Goal: Find specific page/section: Find specific page/section

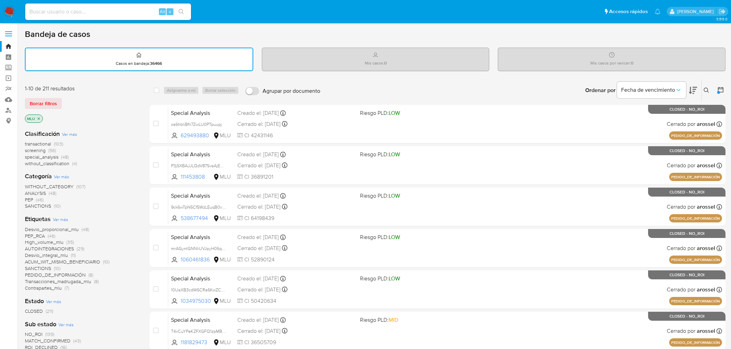
scroll to position [195, 0]
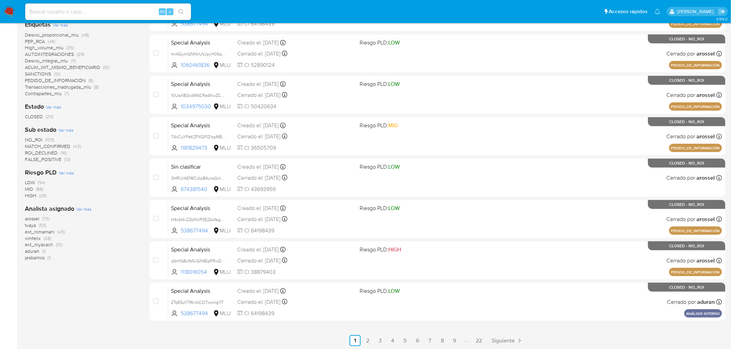
click at [75, 26] on div "Etiquetas Ver más Desvio_proporcional_mlu (48) PEP_RCA (46) High_volume_mlu (35…" at bounding box center [82, 58] width 114 height 76
click at [81, 13] on input at bounding box center [108, 11] width 166 height 9
paste input "243775528"
type input "243775528"
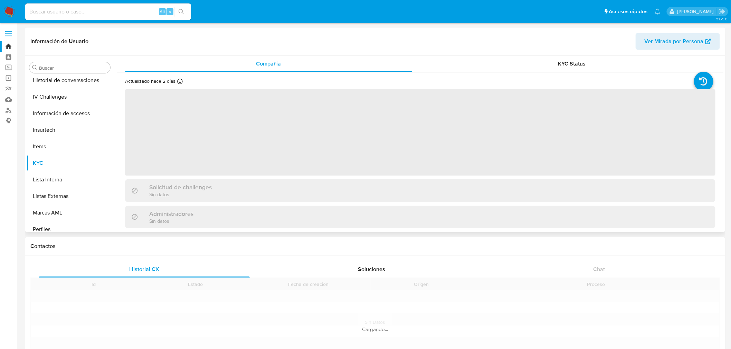
scroll to position [308, 0]
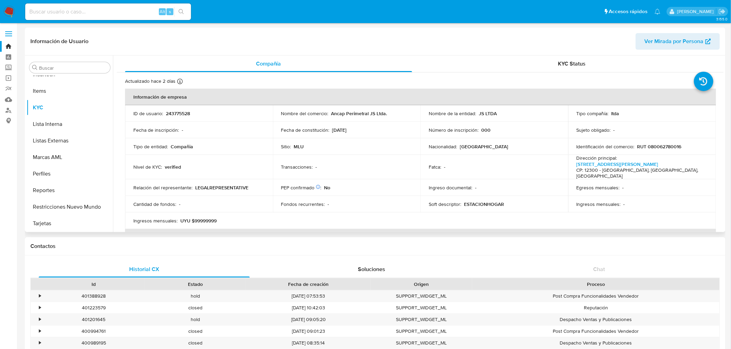
select select "10"
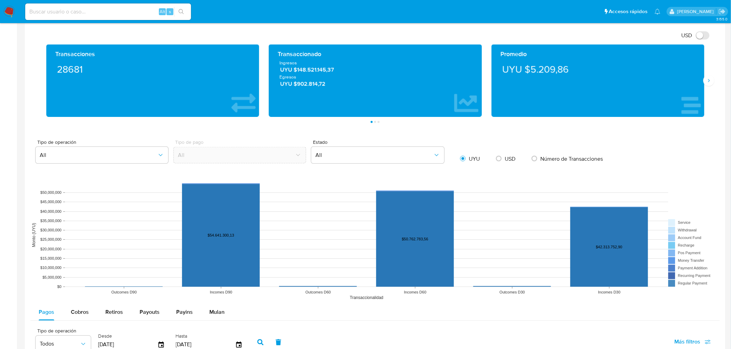
scroll to position [575, 0]
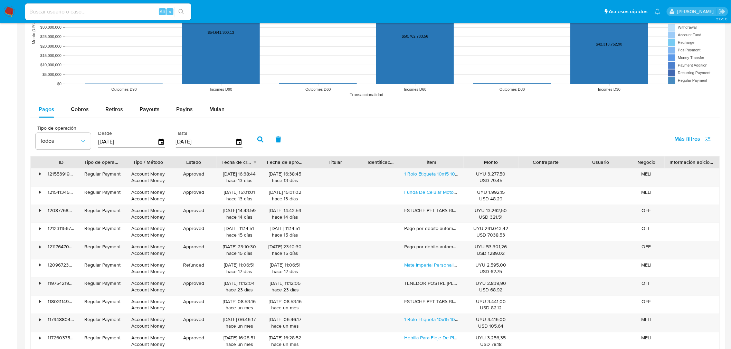
click at [64, 8] on input at bounding box center [108, 11] width 166 height 9
paste input "359497223"
type input "359497223"
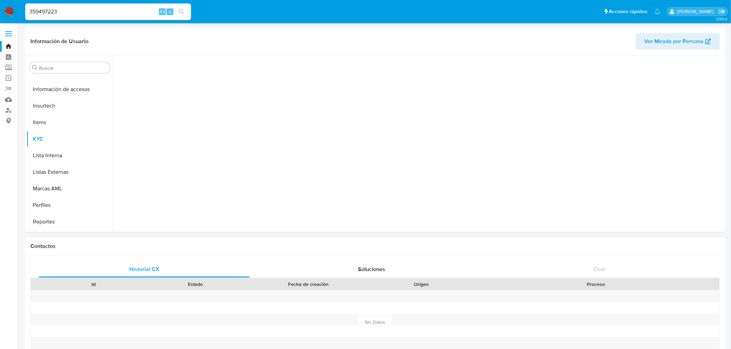
scroll to position [308, 0]
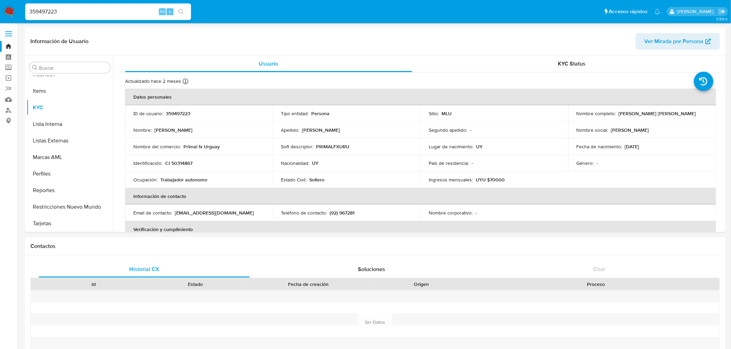
select select "10"
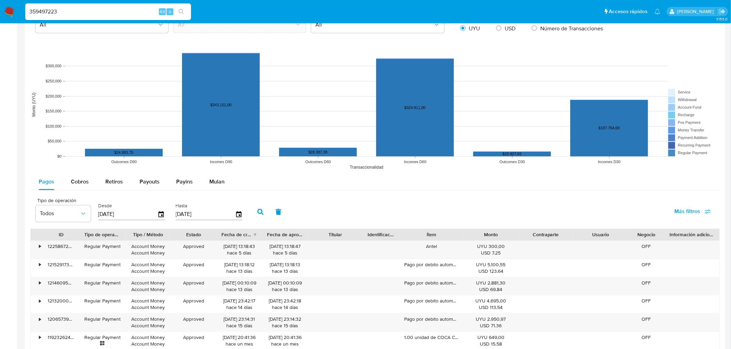
scroll to position [516, 0]
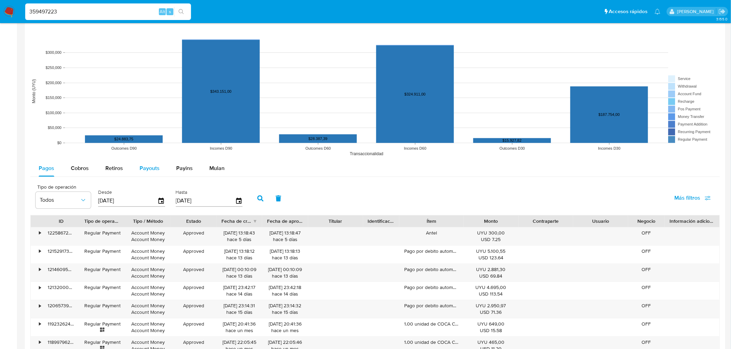
click at [144, 171] on span "Payouts" at bounding box center [150, 169] width 20 height 8
select select "10"
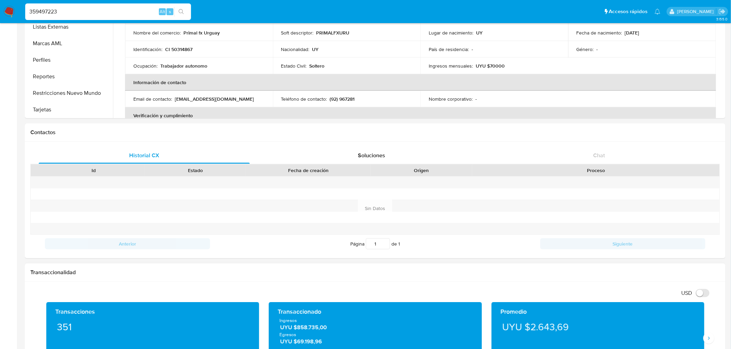
scroll to position [17, 0]
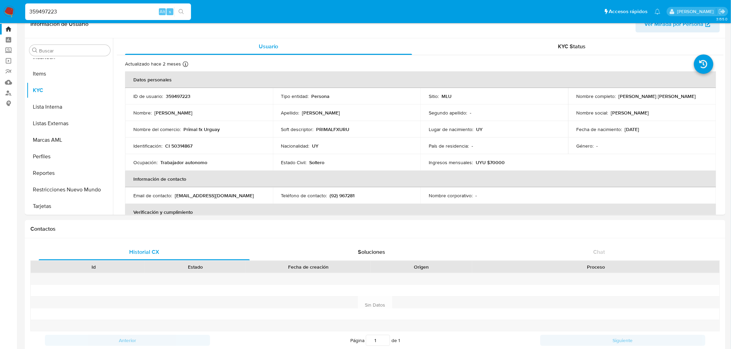
click at [81, 11] on input "359497223" at bounding box center [108, 11] width 166 height 9
paste input
click at [82, 9] on input at bounding box center [108, 11] width 166 height 9
paste input "692814009"
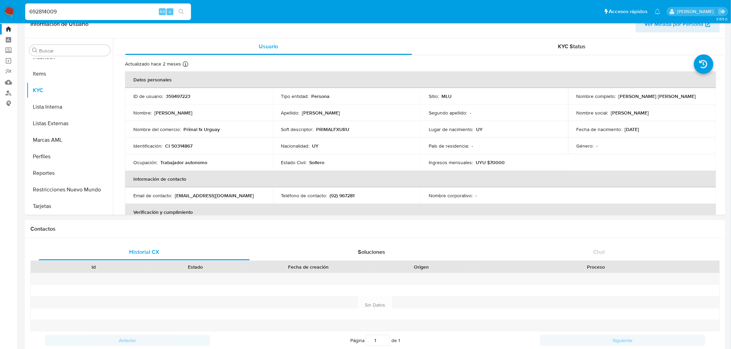
type input "692814009"
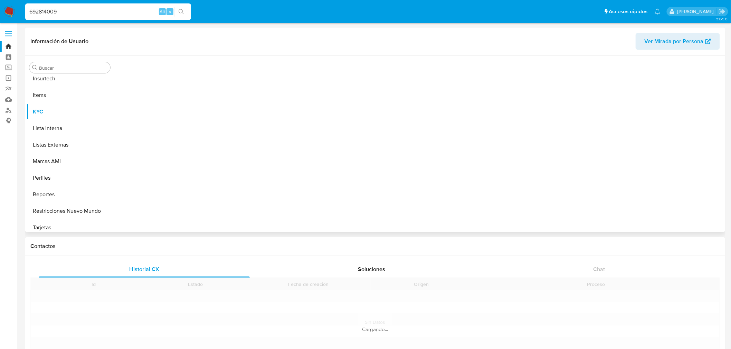
scroll to position [308, 0]
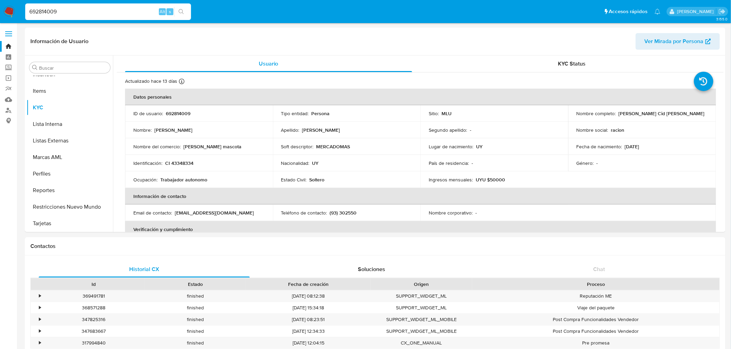
select select "10"
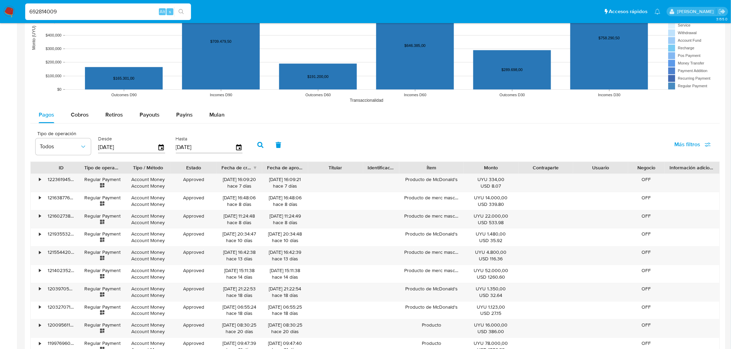
scroll to position [652, 0]
